Goal: Find specific page/section: Find specific page/section

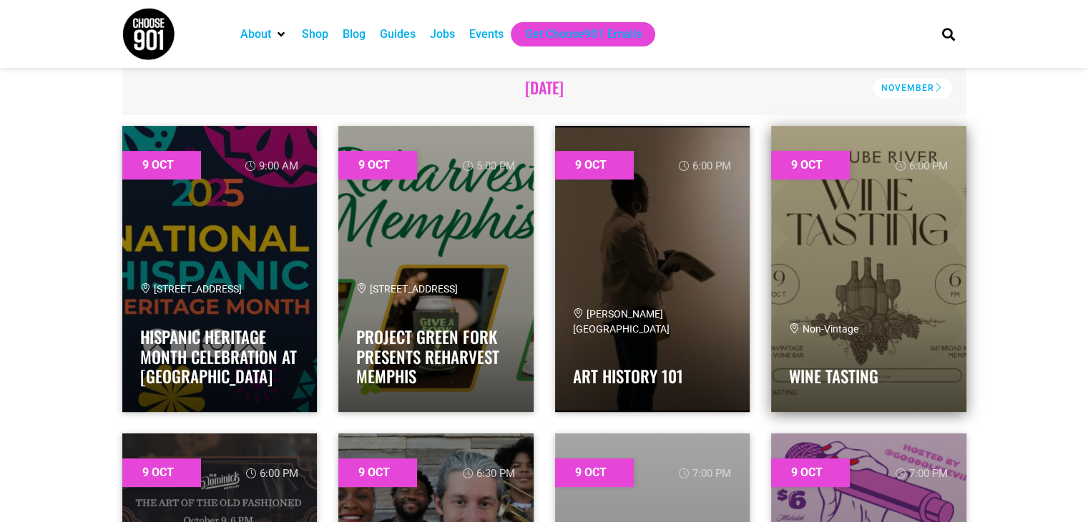
scroll to position [429, 0]
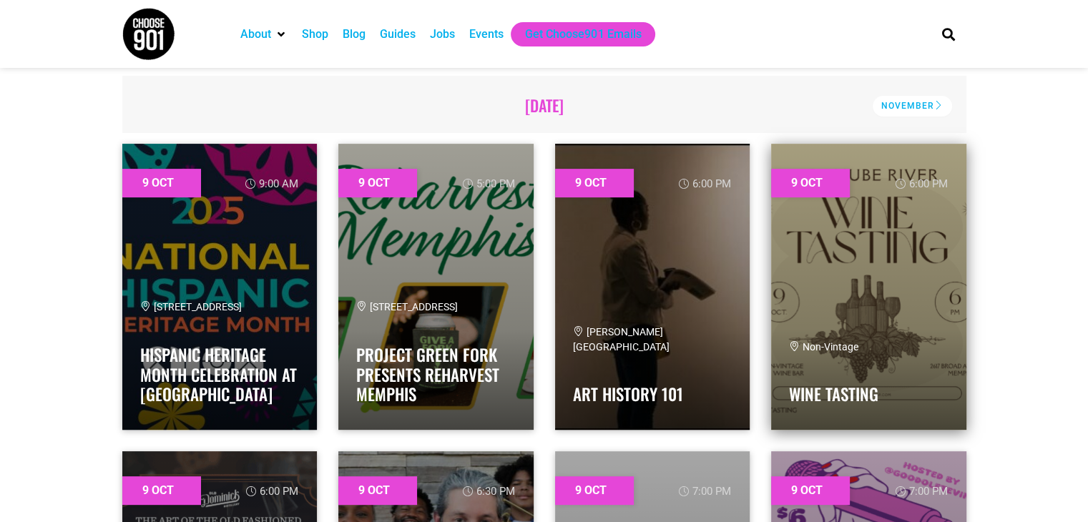
click at [849, 330] on link at bounding box center [868, 287] width 195 height 286
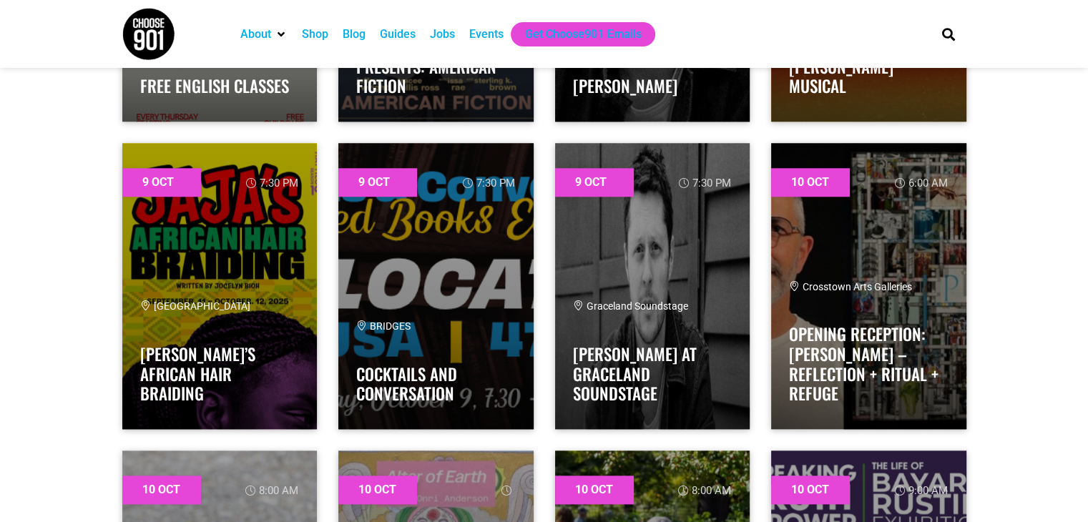
scroll to position [1359, 0]
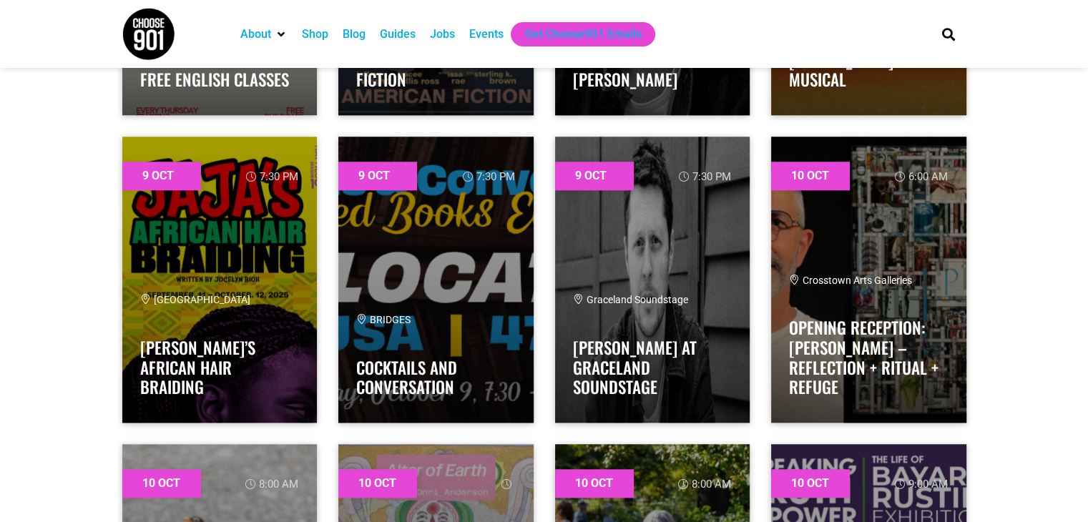
click at [472, 33] on div "Events" at bounding box center [486, 34] width 34 height 17
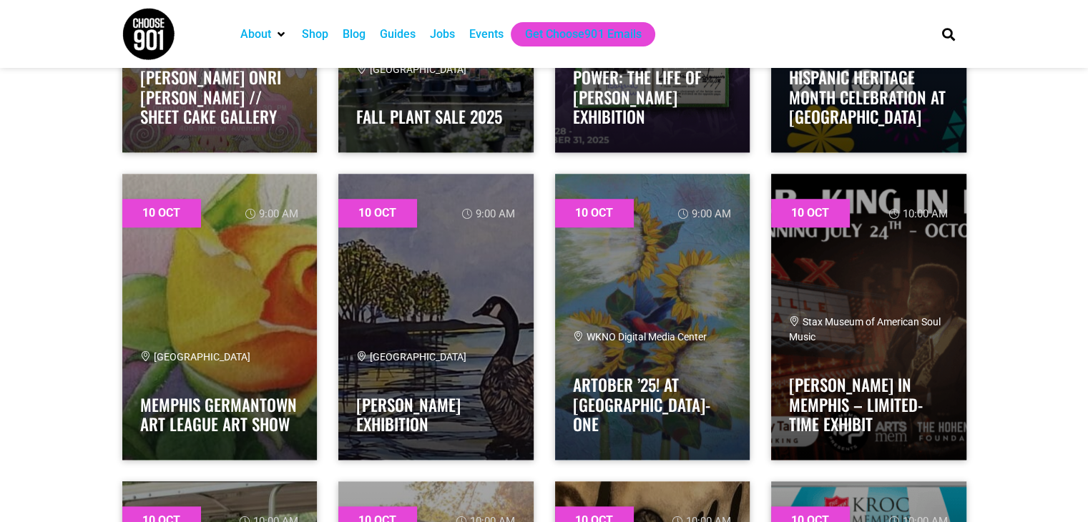
scroll to position [1145, 0]
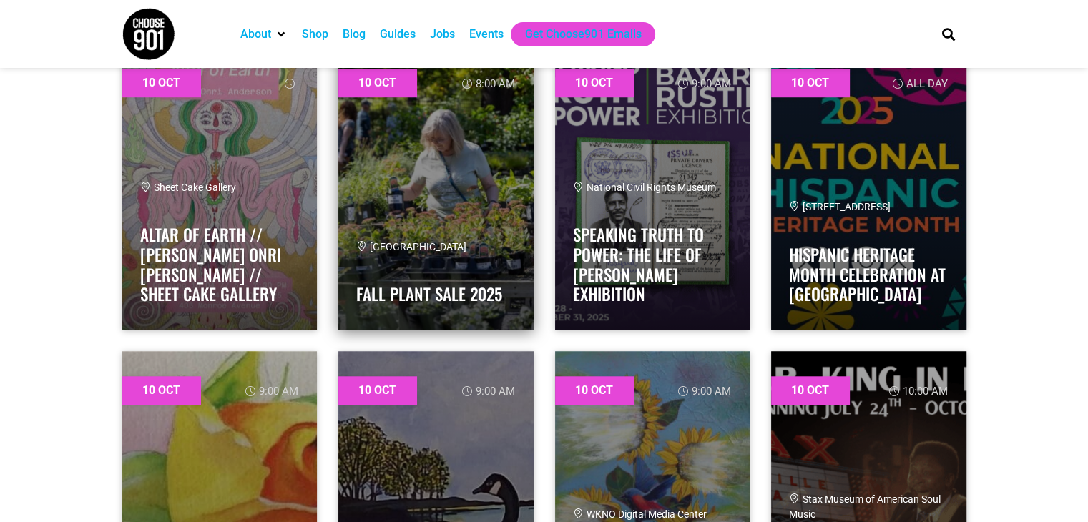
click at [472, 202] on link at bounding box center [435, 187] width 195 height 286
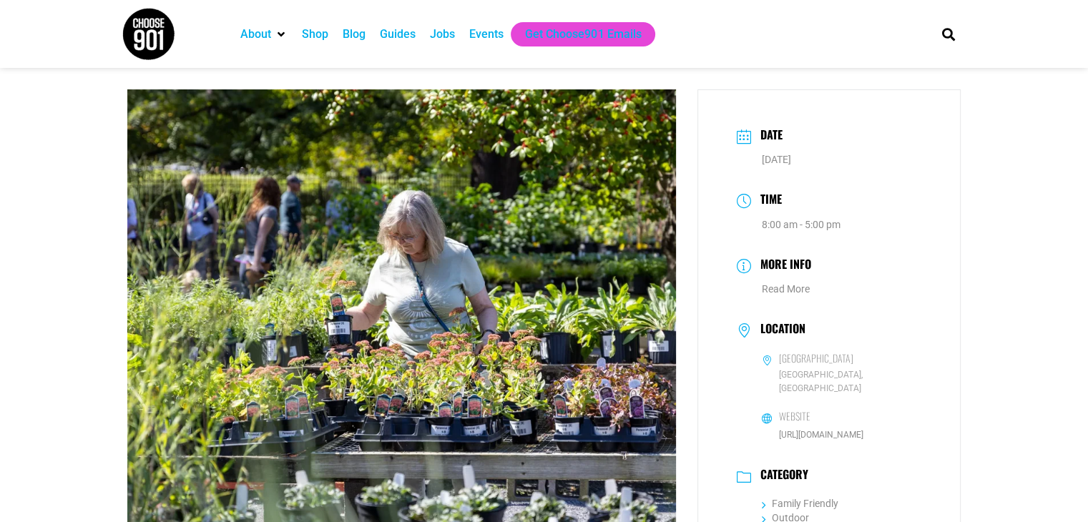
drag, startPoint x: 883, startPoint y: 360, endPoint x: 781, endPoint y: 364, distance: 102.4
click at [781, 364] on dd "[GEOGRAPHIC_DATA]" at bounding box center [829, 360] width 185 height 18
copy h6 "[GEOGRAPHIC_DATA]"
